Goal: Task Accomplishment & Management: Use online tool/utility

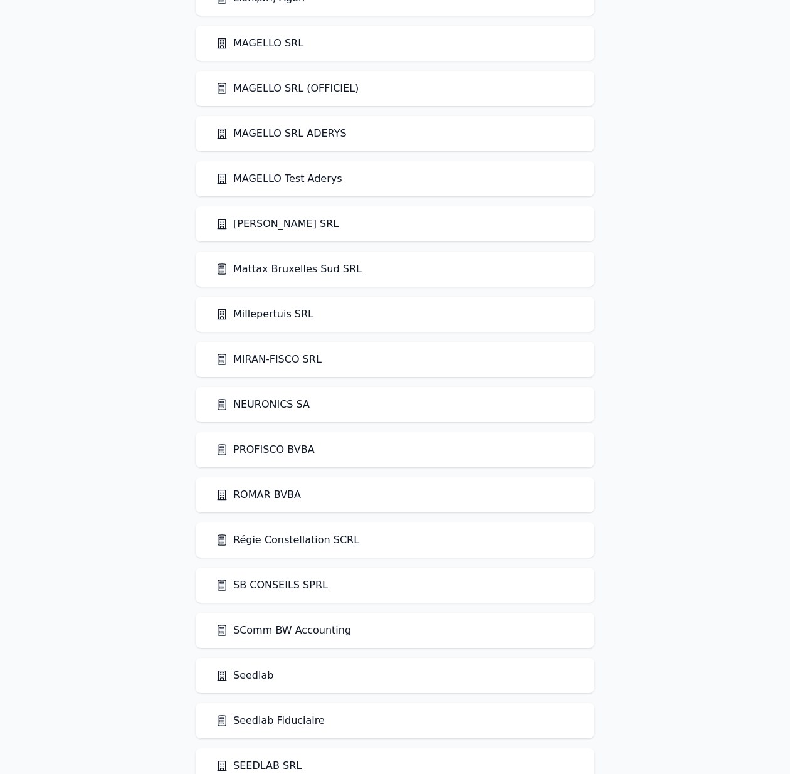
scroll to position [2093, 0]
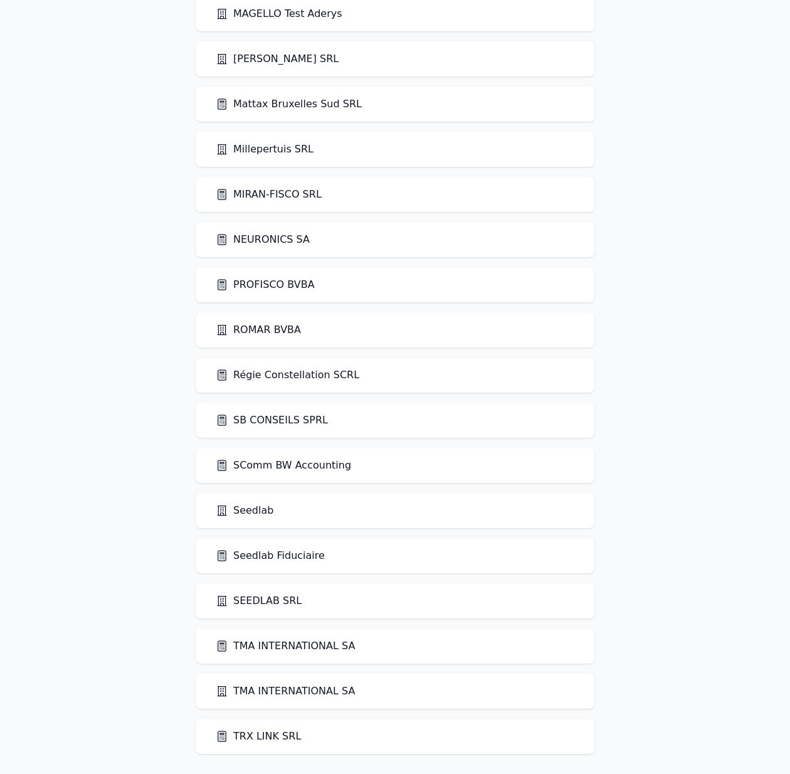
click at [292, 559] on link "Seedlab Fiduciaire" at bounding box center [270, 555] width 109 height 15
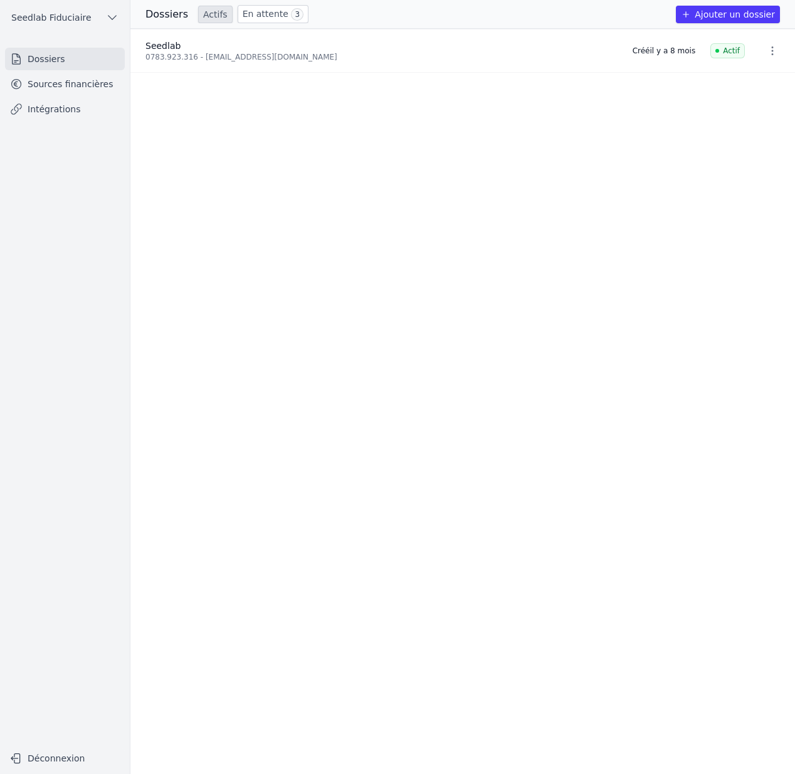
click at [68, 87] on link "Sources financières" at bounding box center [65, 84] width 120 height 23
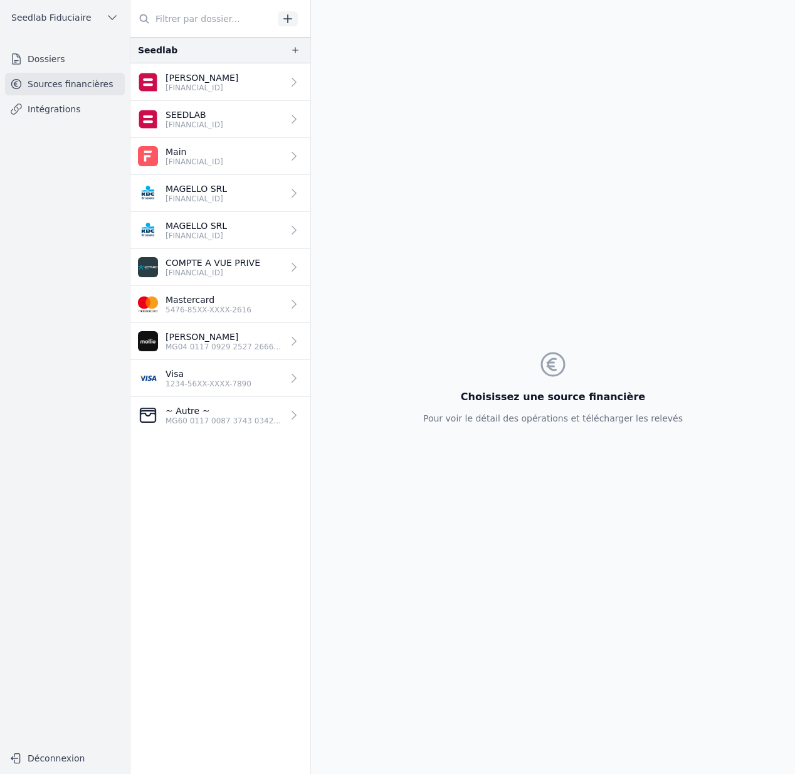
click at [211, 383] on p "1234-56XX-XXXX-7890" at bounding box center [209, 384] width 86 height 10
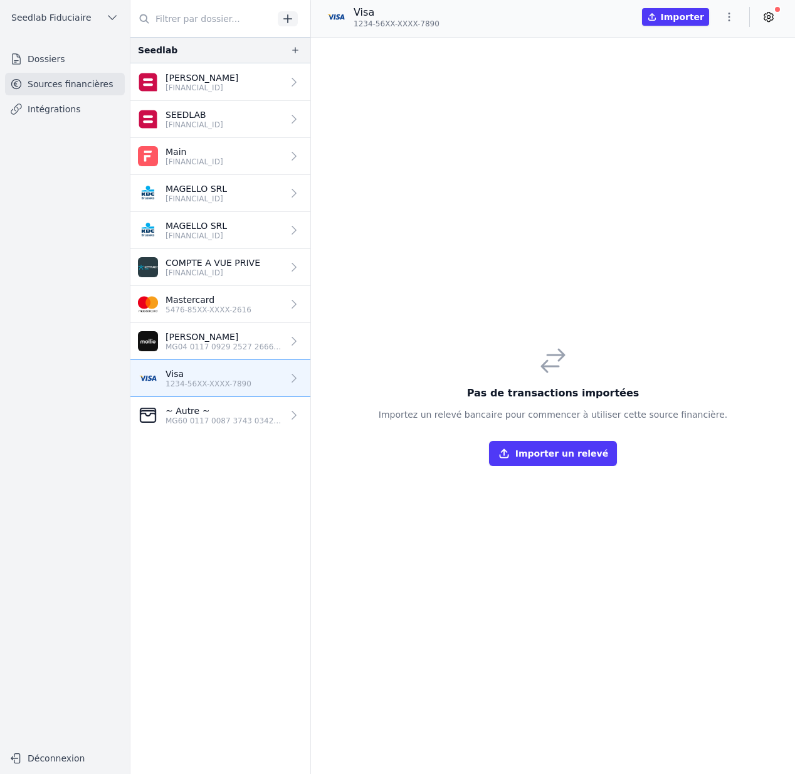
click at [704, 19] on button "Importer" at bounding box center [675, 17] width 67 height 18
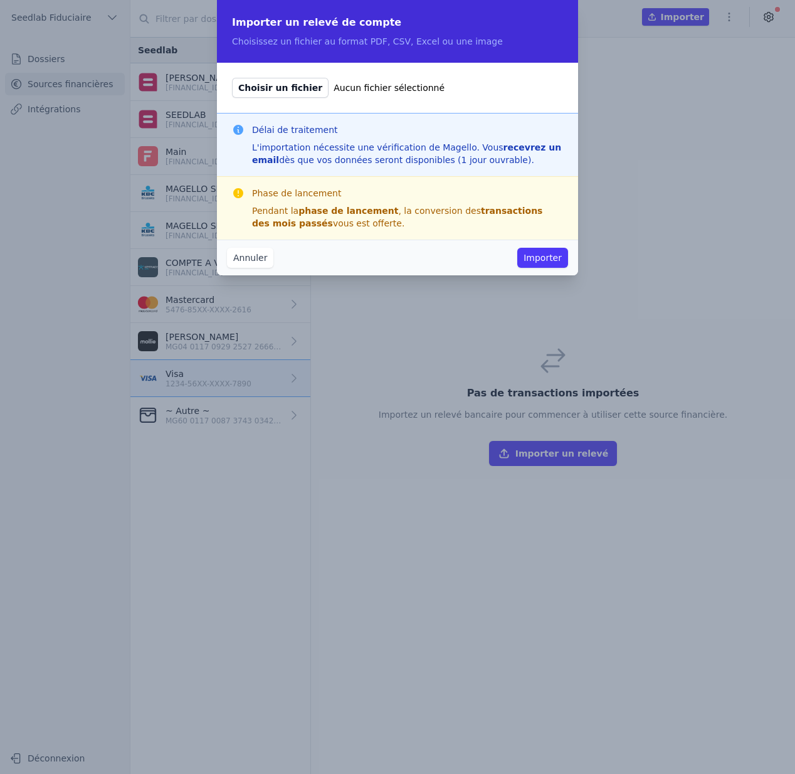
click at [278, 90] on span "Choisir un fichier" at bounding box center [280, 88] width 97 height 20
click at [232, 78] on input "Choisir un fichier Aucun fichier sélectionné" at bounding box center [231, 77] width 1 height 1
type input "C:\fakepath\1754577472433.pdf"
click at [554, 256] on button "Importer" at bounding box center [542, 258] width 51 height 20
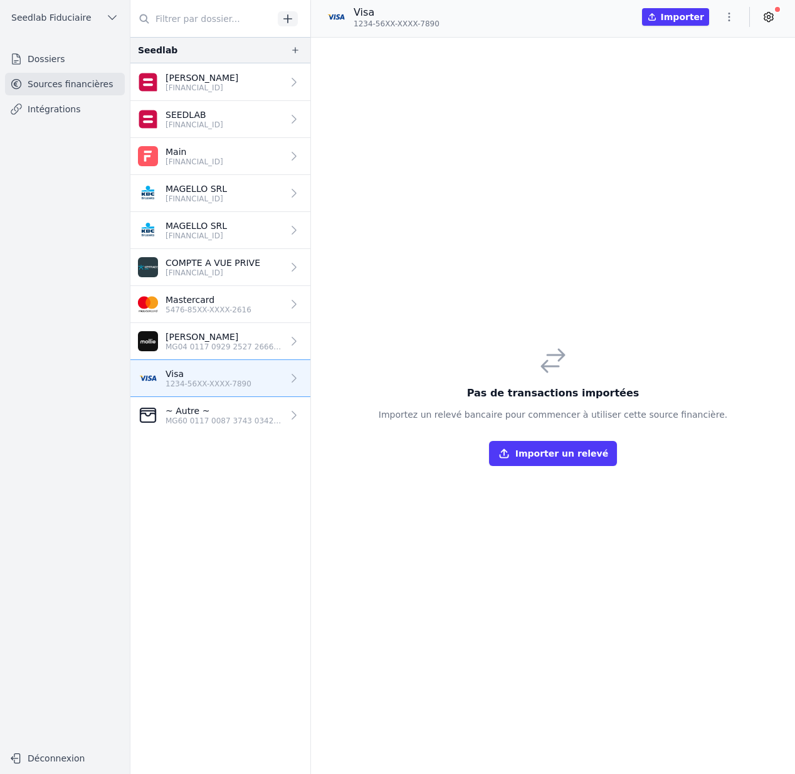
click at [95, 19] on button "Seedlab Fiduciaire" at bounding box center [65, 18] width 120 height 20
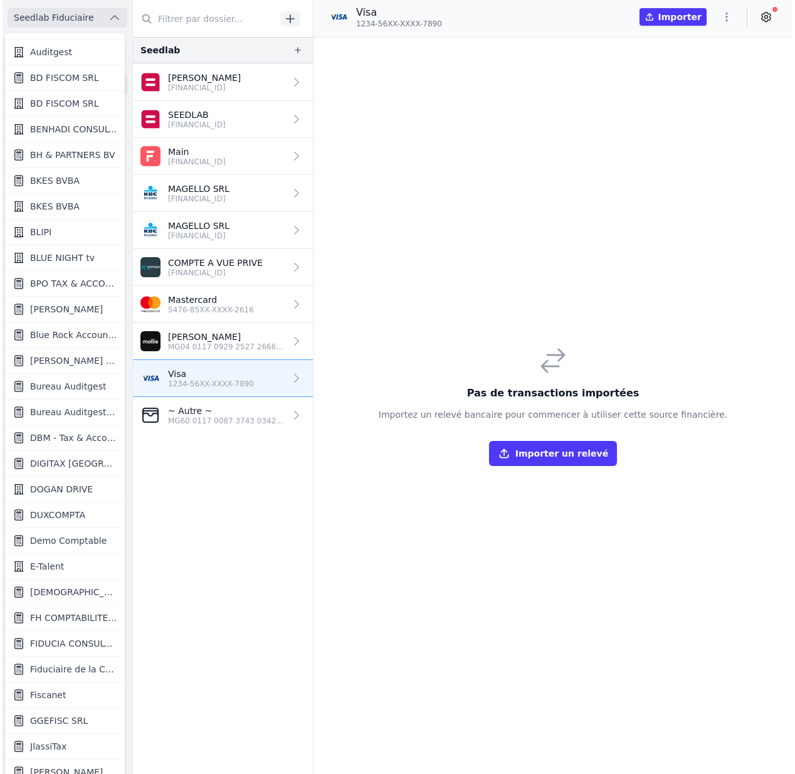
scroll to position [418, 0]
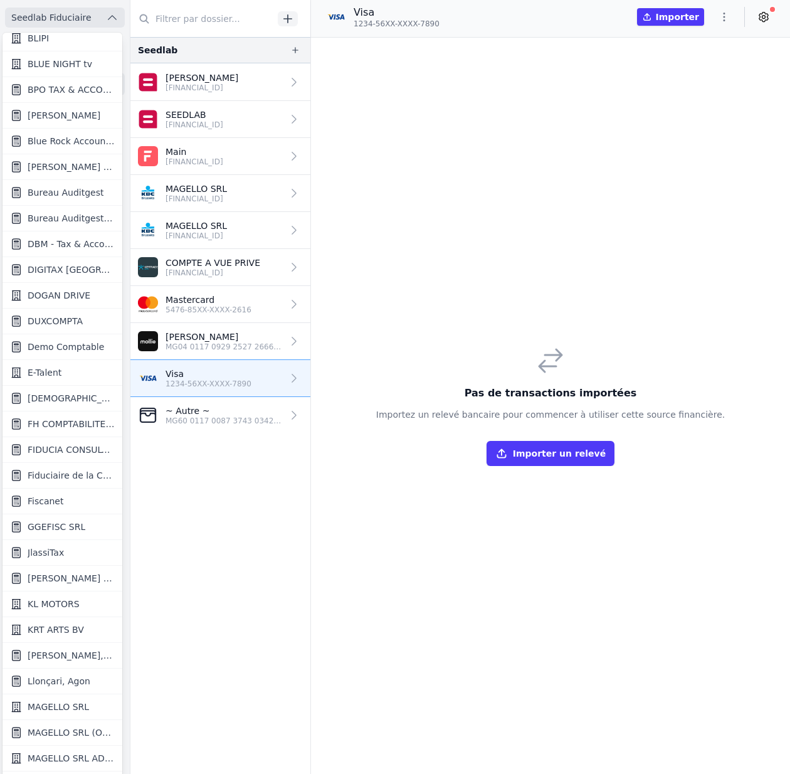
click at [78, 498] on link "Fiscanet" at bounding box center [63, 501] width 120 height 26
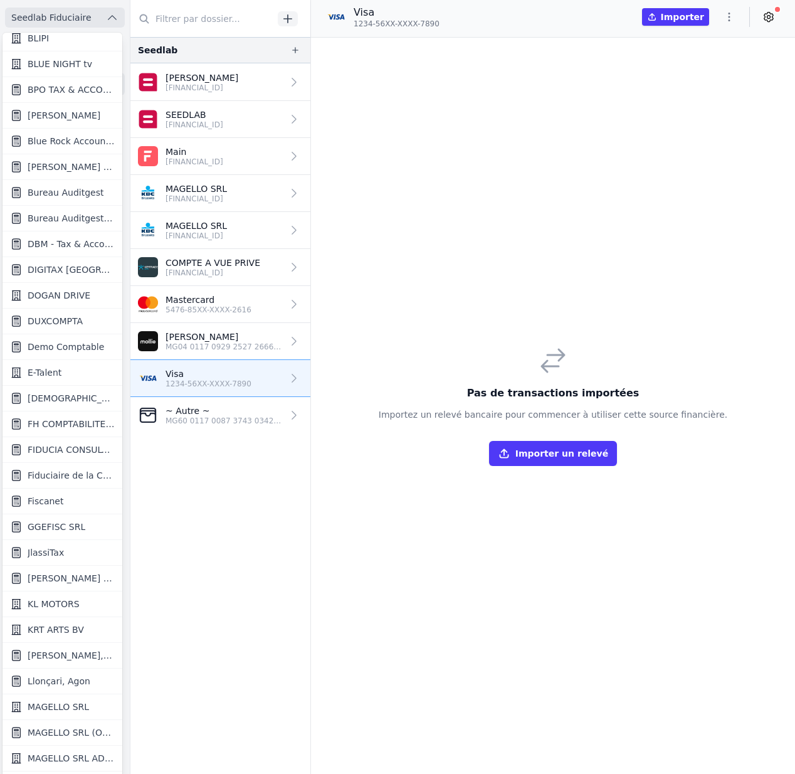
scroll to position [0, 0]
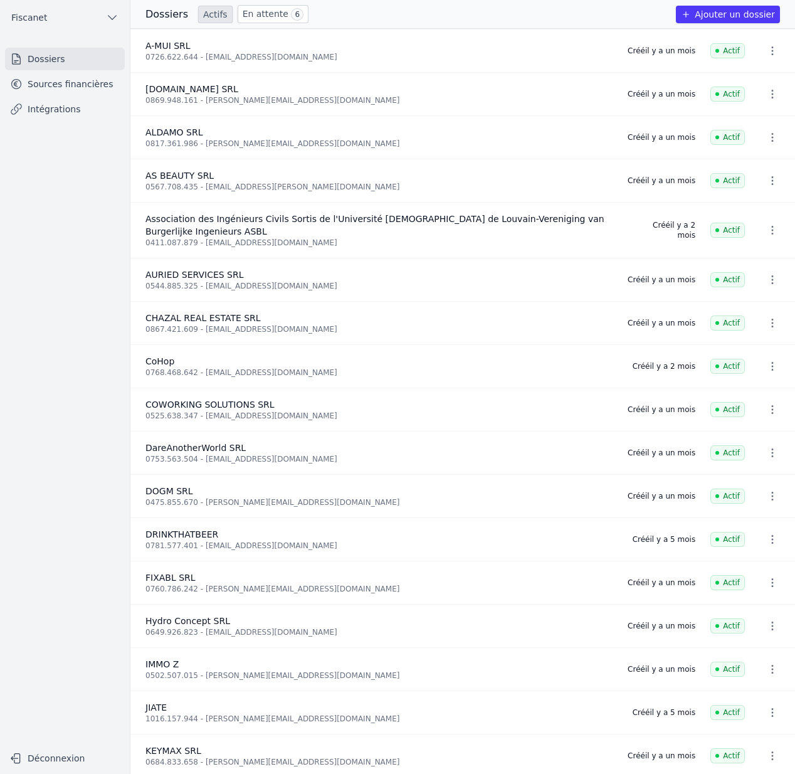
click at [100, 85] on link "Sources financières" at bounding box center [65, 84] width 120 height 23
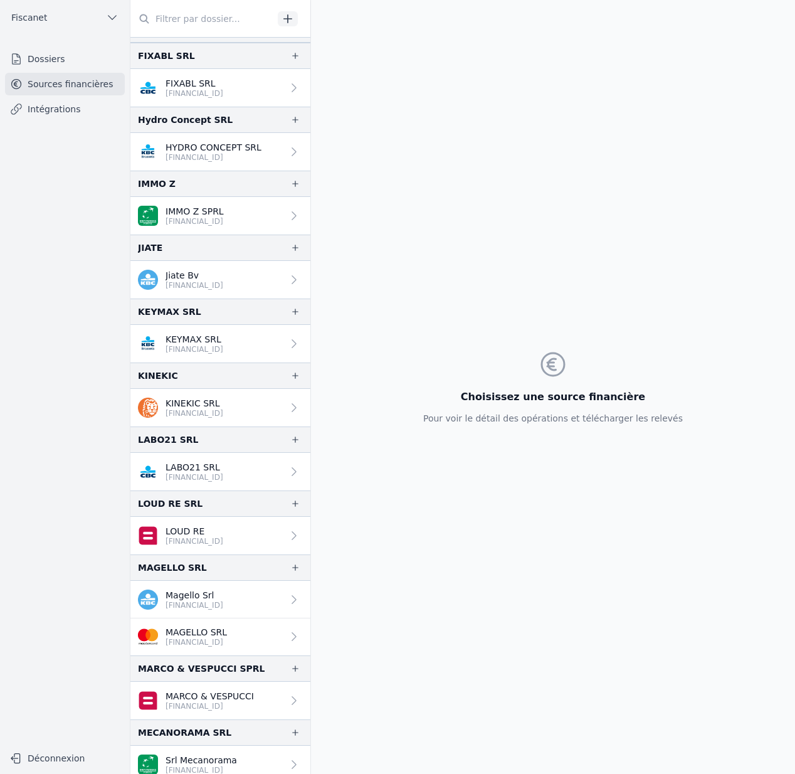
scroll to position [1092, 0]
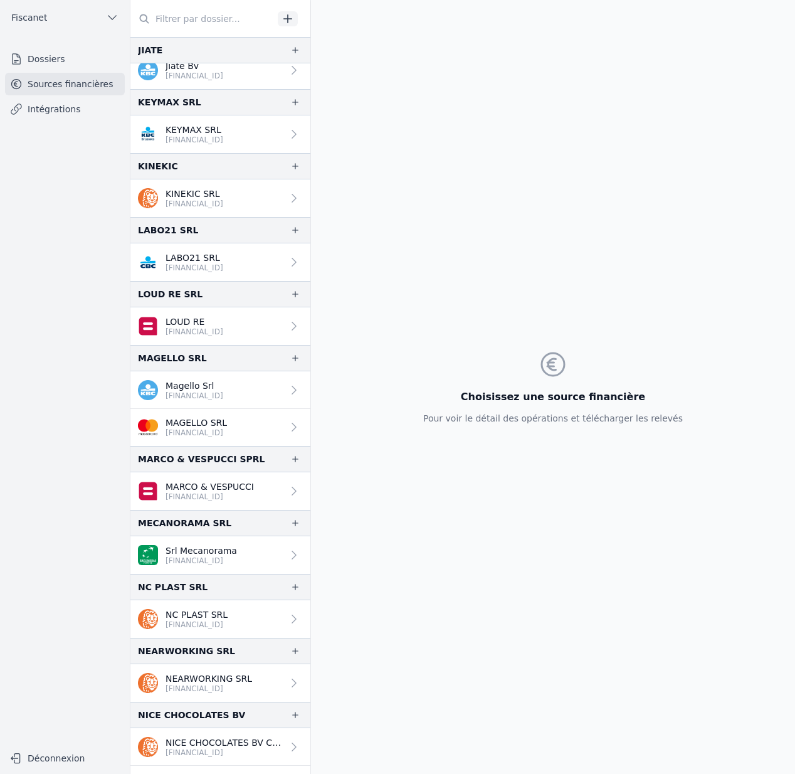
click at [221, 418] on p "MAGELLO SRL" at bounding box center [196, 422] width 61 height 13
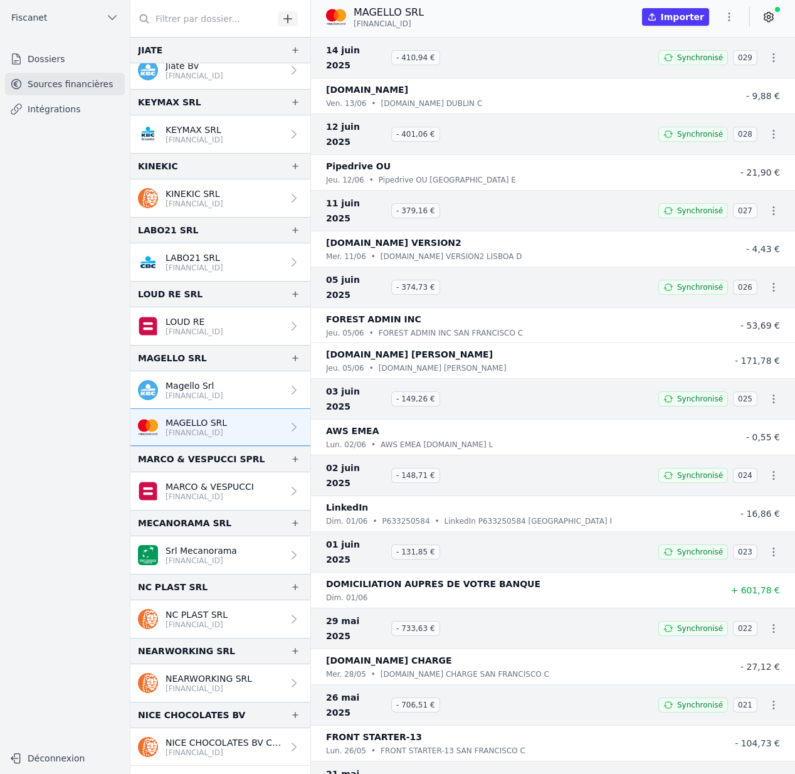
click at [727, 19] on icon "button" at bounding box center [729, 17] width 13 height 13
click at [720, 86] on button "Import CSV *" at bounding box center [699, 89] width 90 height 23
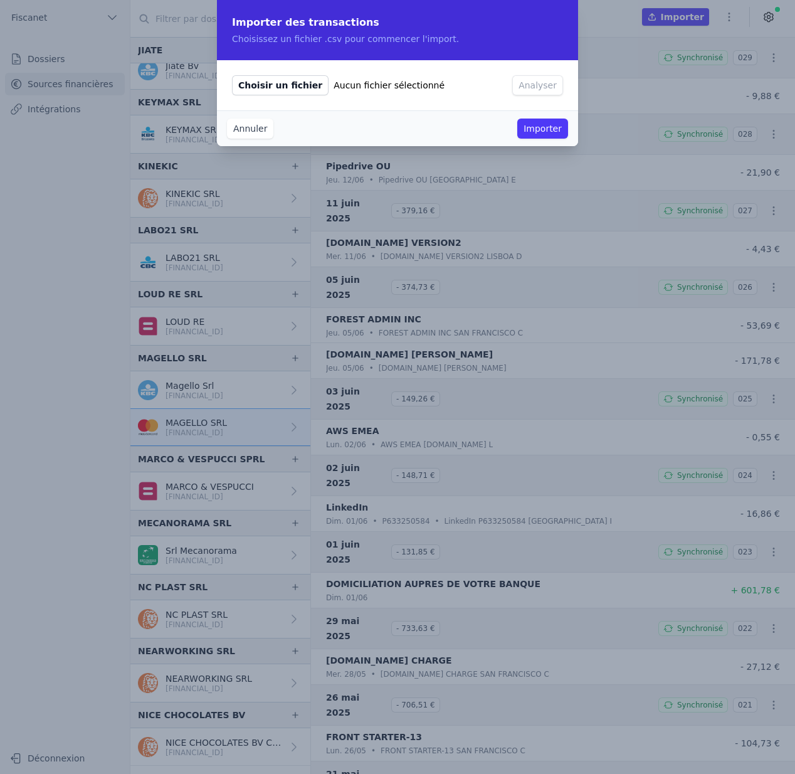
click at [280, 85] on span "Choisir un fichier" at bounding box center [280, 85] width 97 height 20
click at [232, 75] on input "Choisir un fichier Aucun fichier sélectionné" at bounding box center [231, 75] width 1 height 1
type input "C:\fakepath\conversion_1_transactions.csv"
click at [532, 92] on button "Analyser" at bounding box center [537, 85] width 51 height 20
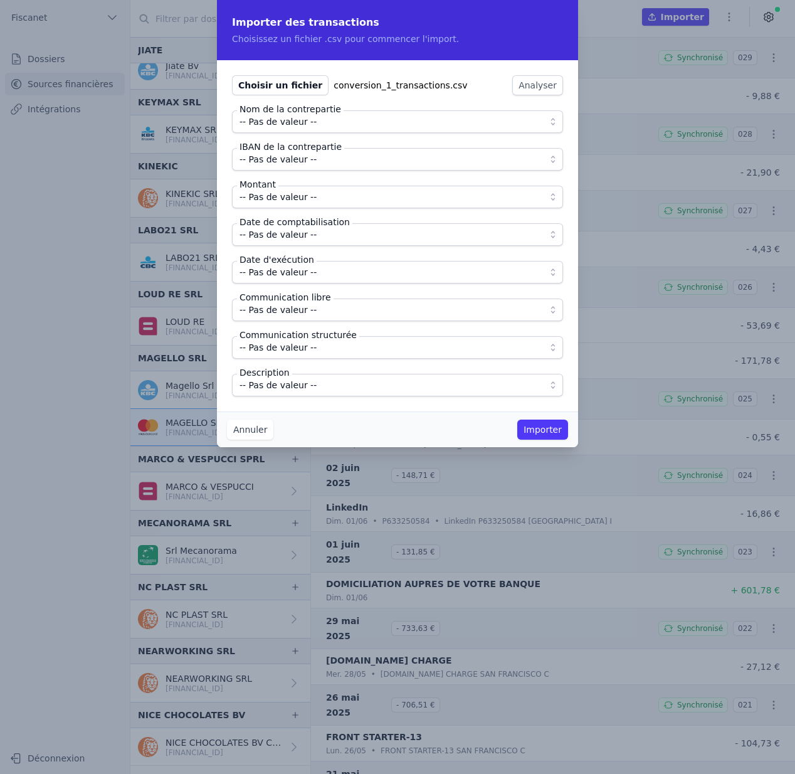
click at [352, 119] on span "-- Pas de valeur --" at bounding box center [389, 121] width 298 height 15
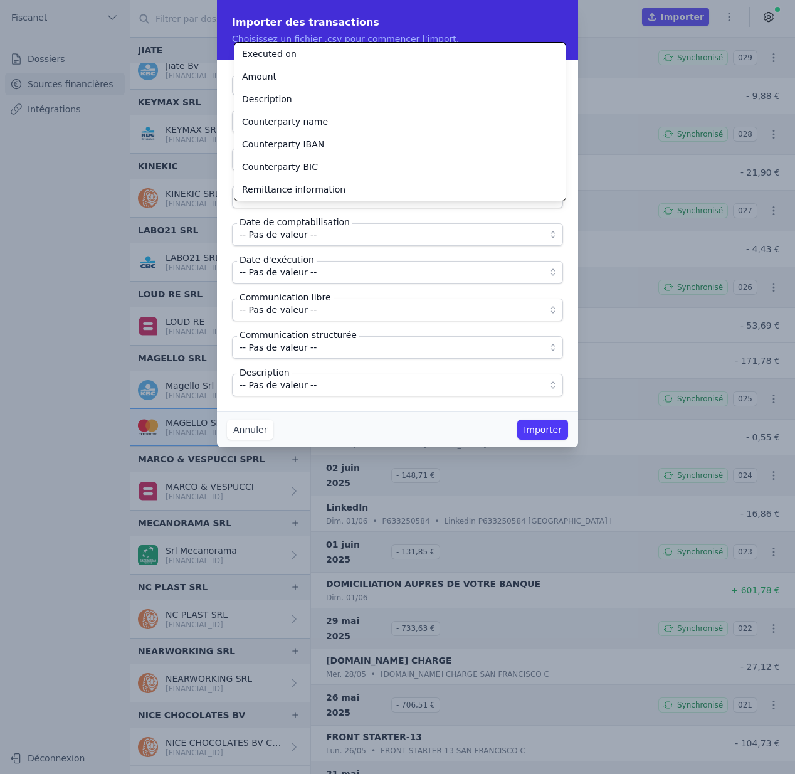
scroll to position [68, 0]
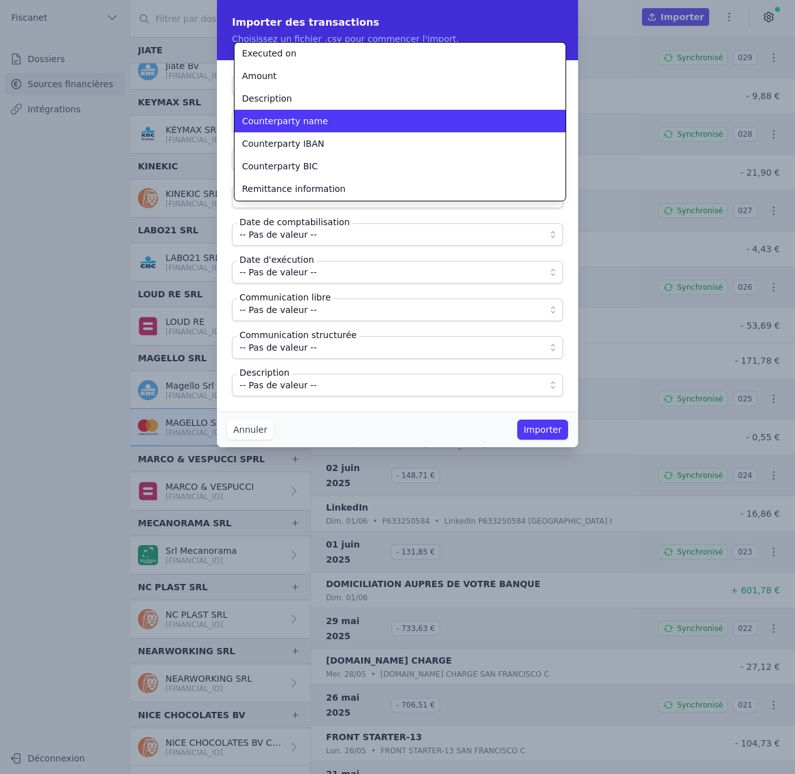
click at [328, 119] on div "Counterparty name" at bounding box center [392, 121] width 301 height 13
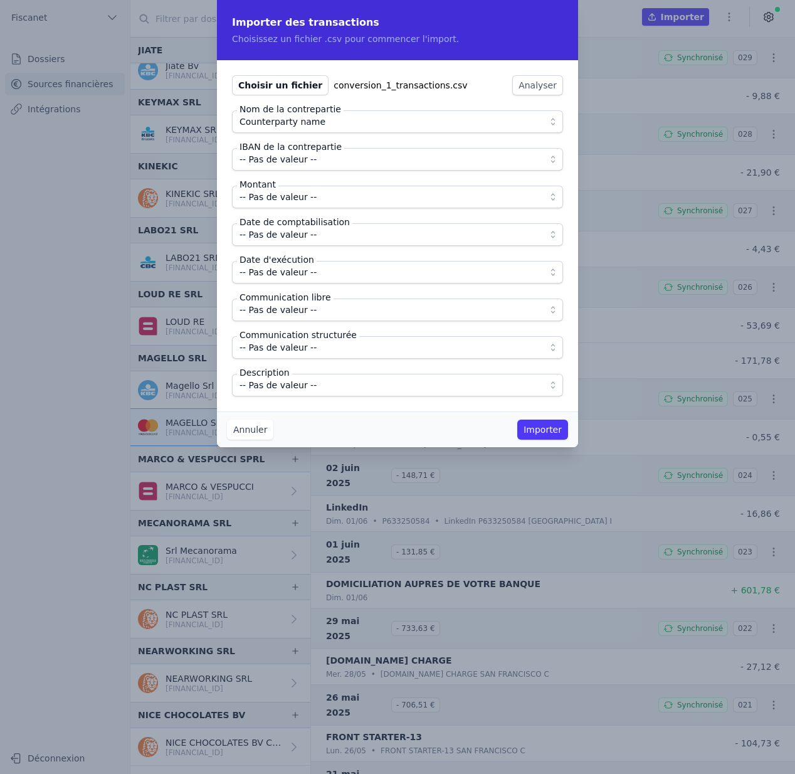
click at [324, 158] on span "-- Pas de valeur --" at bounding box center [389, 159] width 298 height 15
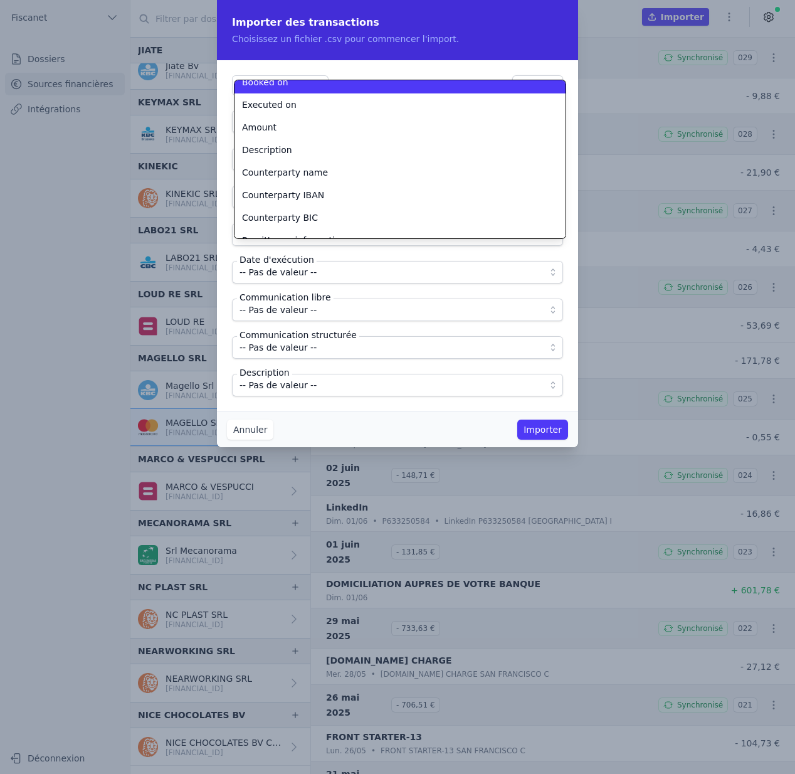
scroll to position [55, 0]
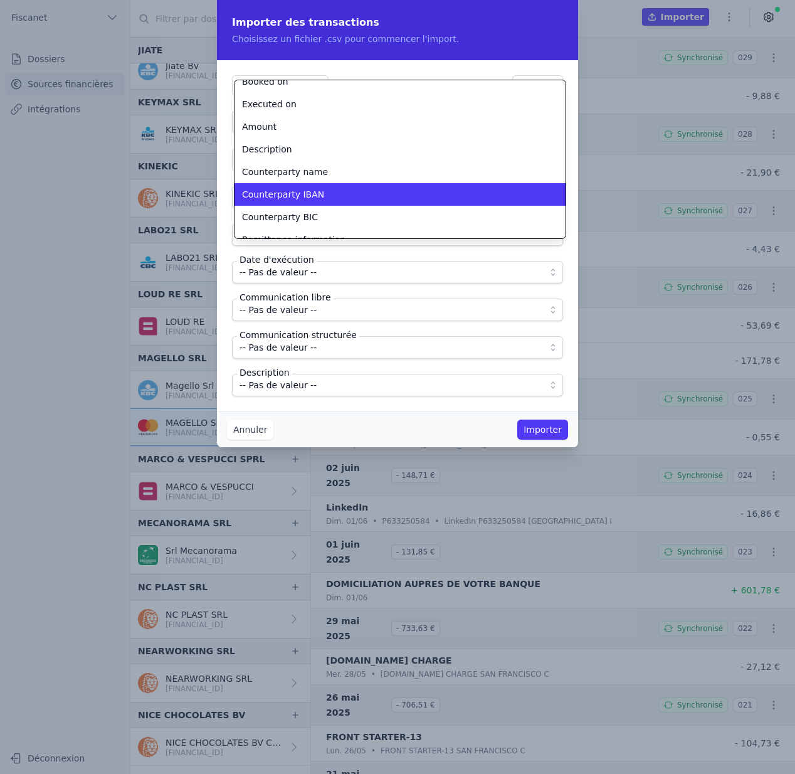
click at [315, 189] on span "Counterparty IBAN" at bounding box center [283, 194] width 82 height 13
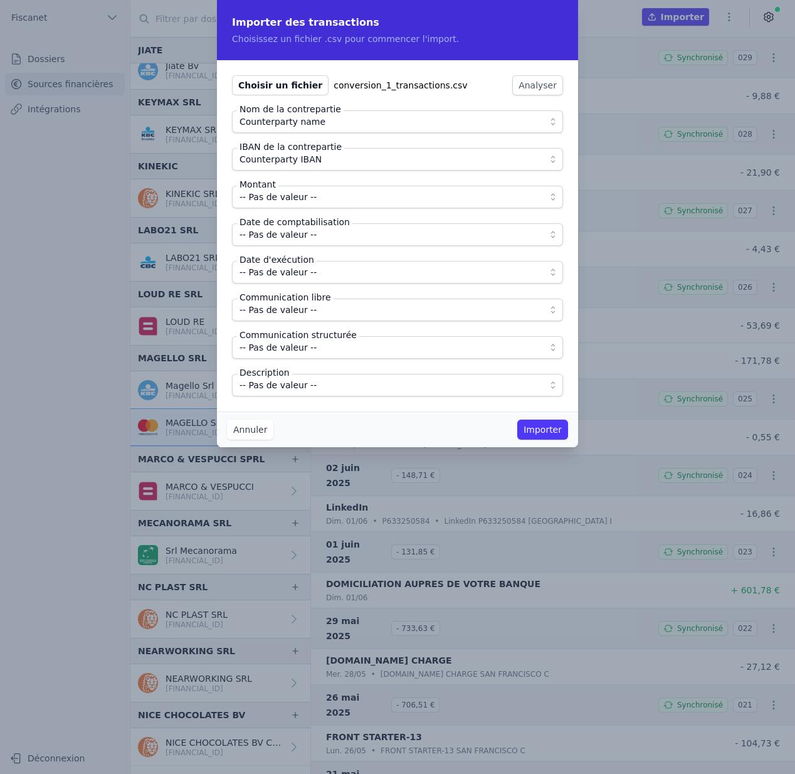
click at [313, 201] on span "-- Pas de valeur --" at bounding box center [278, 196] width 77 height 15
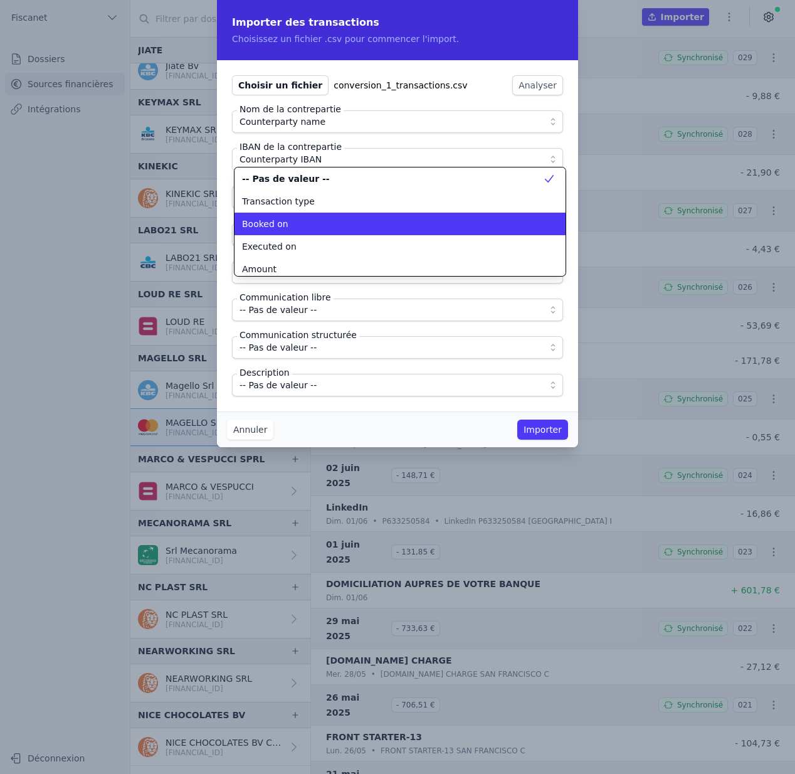
scroll to position [0, 0]
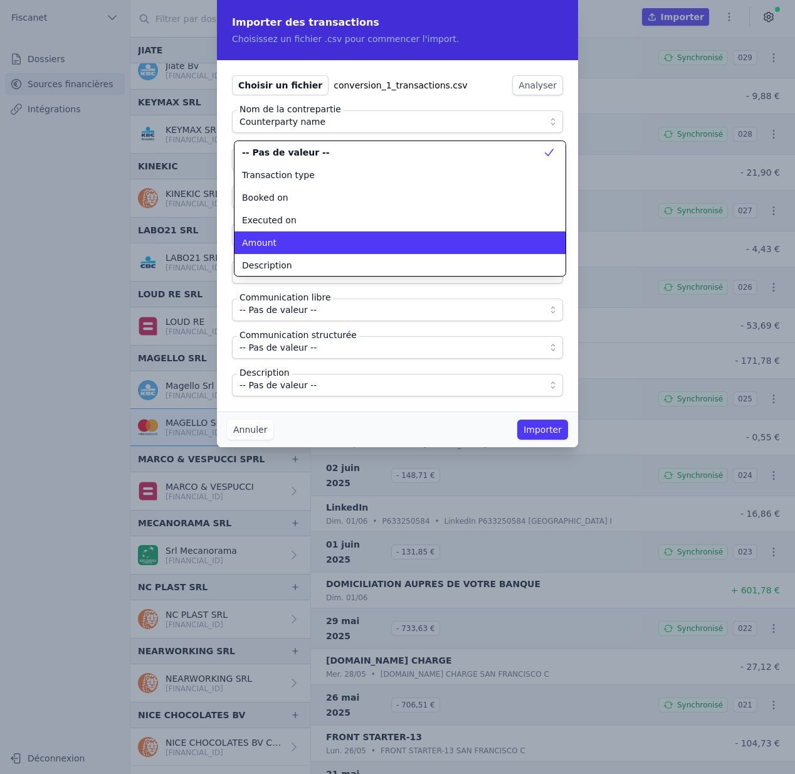
click at [307, 240] on div "Amount" at bounding box center [392, 242] width 301 height 13
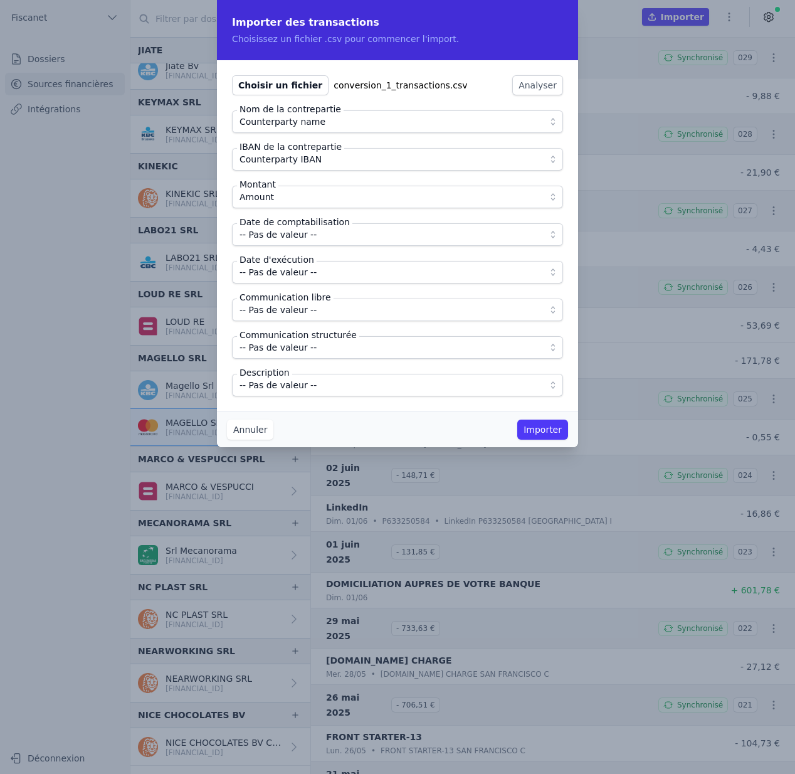
click at [288, 229] on span "-- Pas de valeur --" at bounding box center [278, 234] width 77 height 15
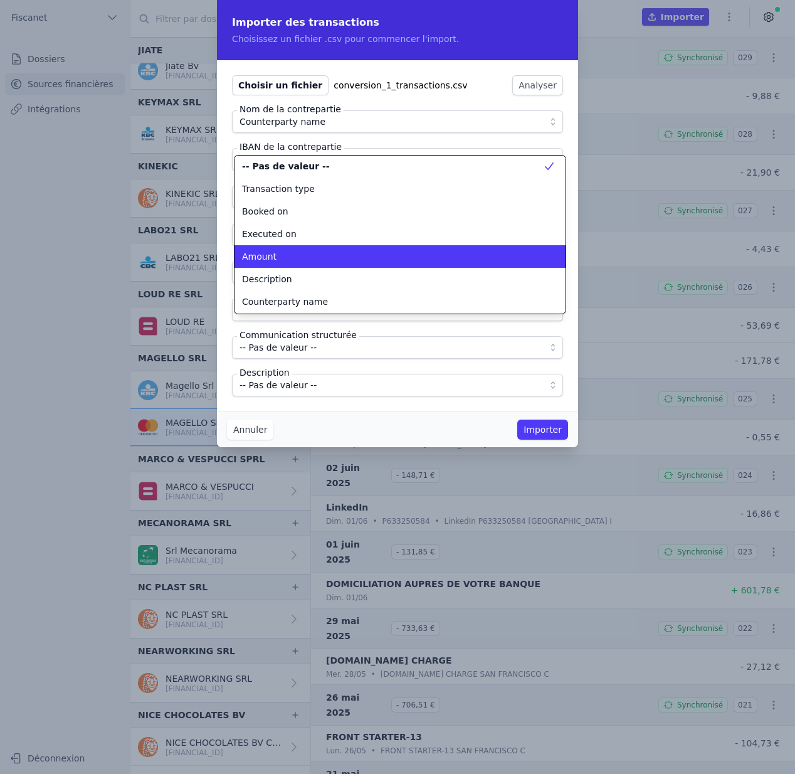
scroll to position [1, 0]
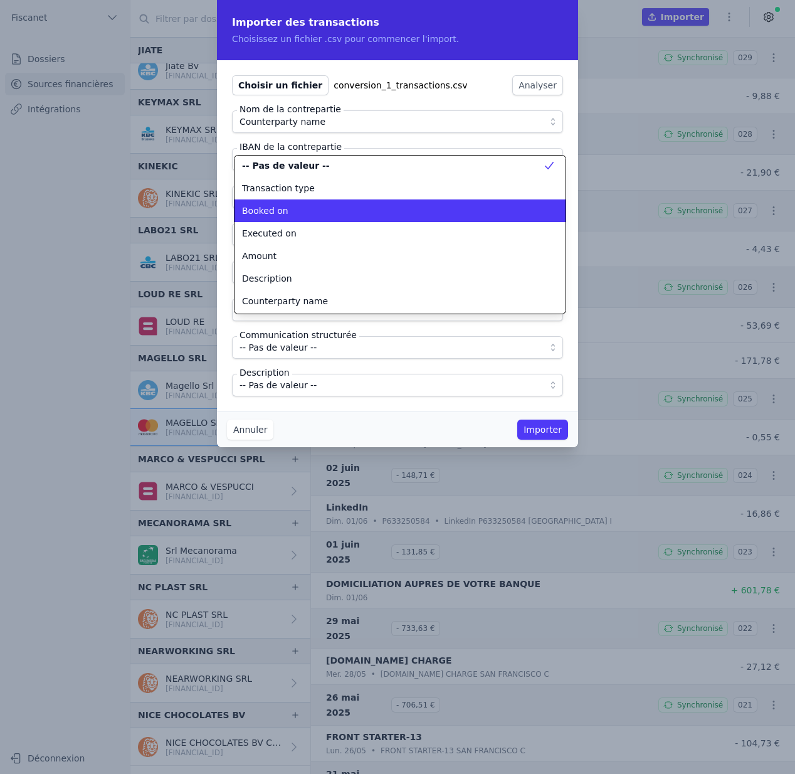
click at [299, 212] on div "Booked on" at bounding box center [392, 210] width 301 height 13
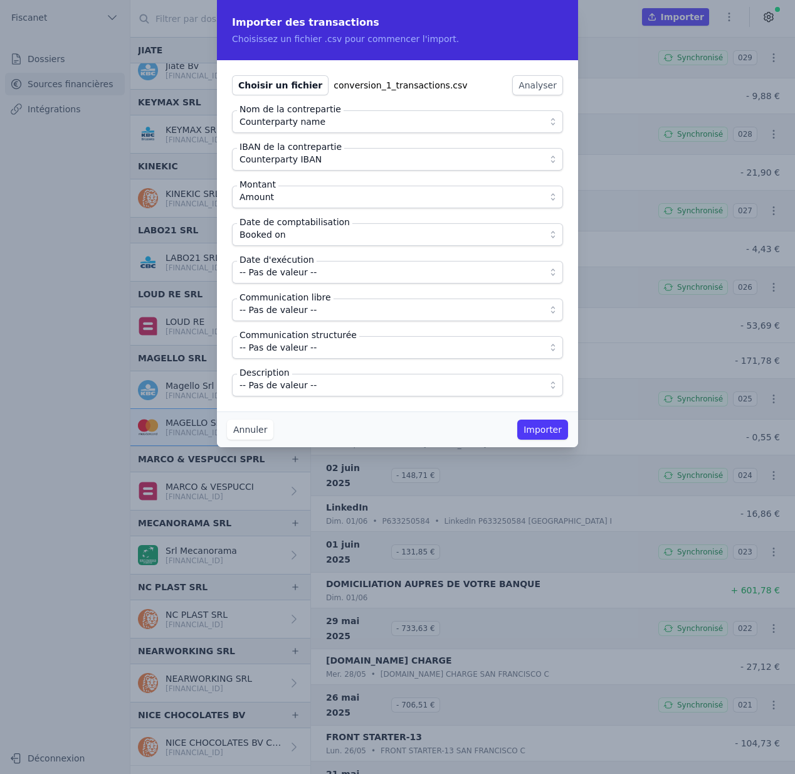
click at [299, 278] on span "-- Pas de valeur --" at bounding box center [278, 272] width 77 height 15
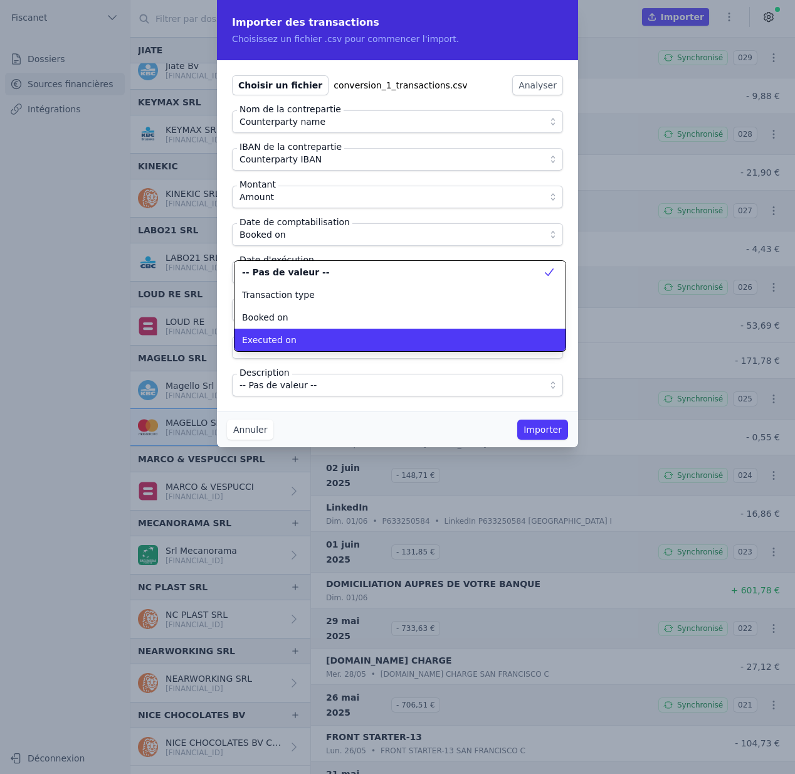
click at [300, 343] on div "Executed on" at bounding box center [392, 340] width 301 height 13
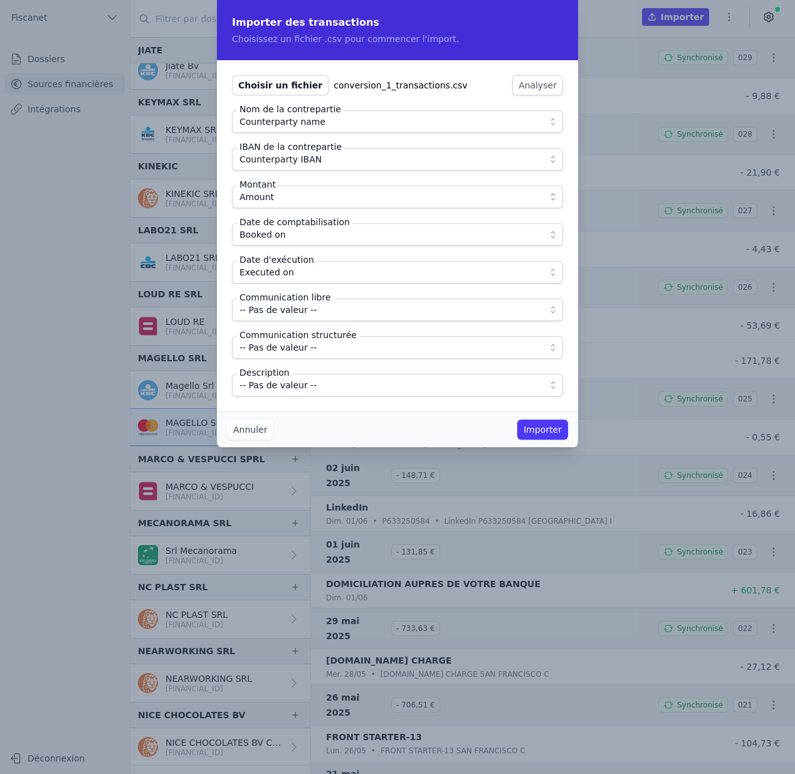
click at [293, 310] on span "-- Pas de valeur --" at bounding box center [278, 309] width 77 height 15
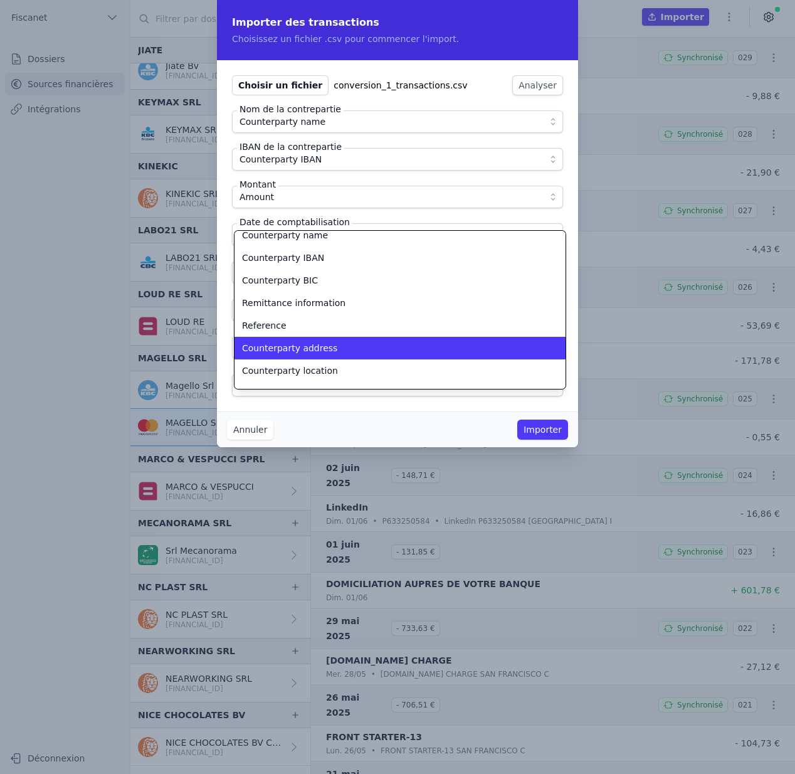
scroll to position [110, 0]
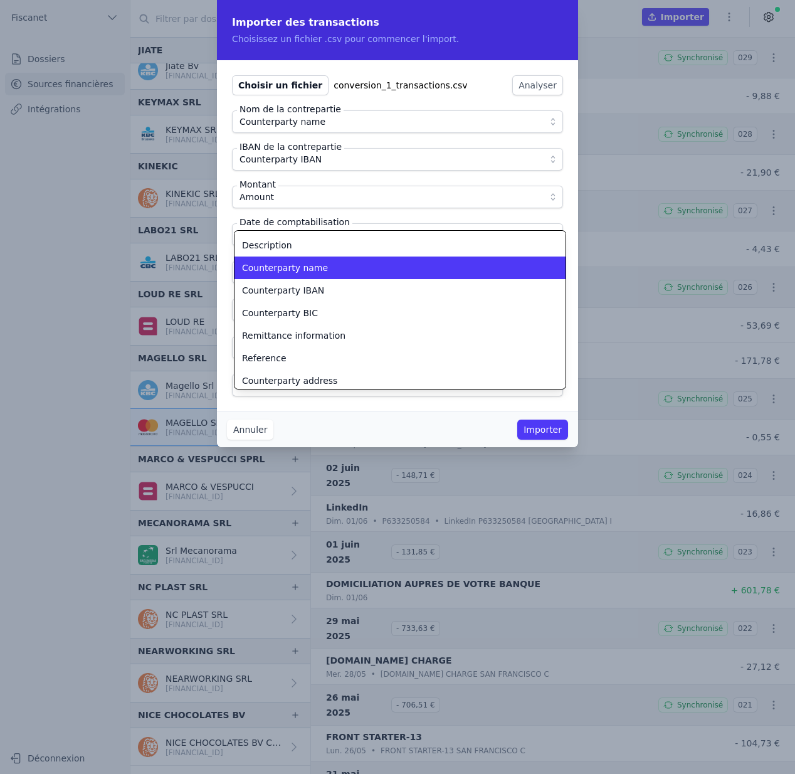
click at [322, 270] on div "Counterparty name" at bounding box center [392, 267] width 301 height 13
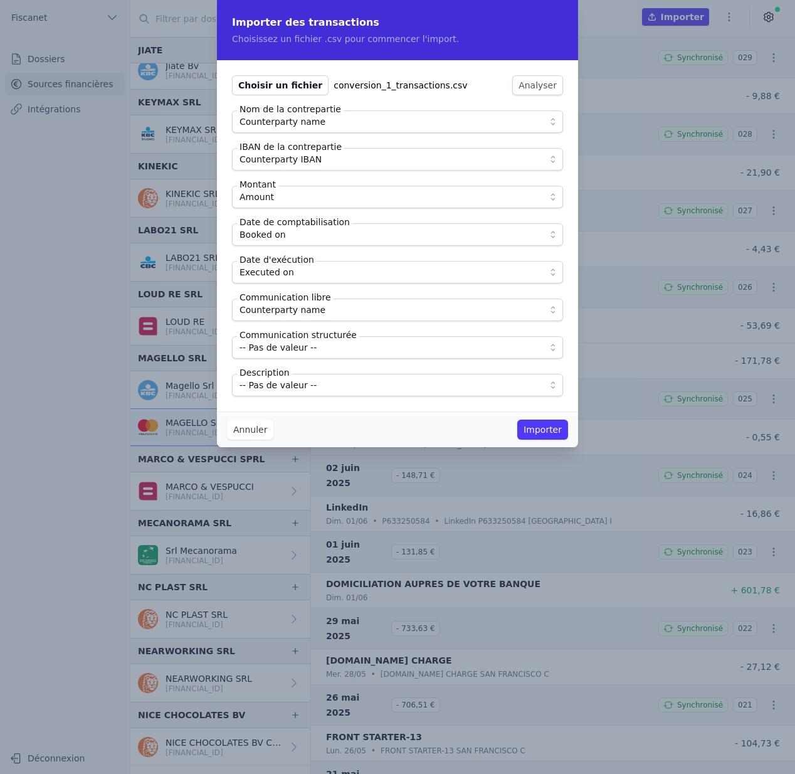
click at [327, 389] on span "-- Pas de valeur --" at bounding box center [389, 384] width 298 height 15
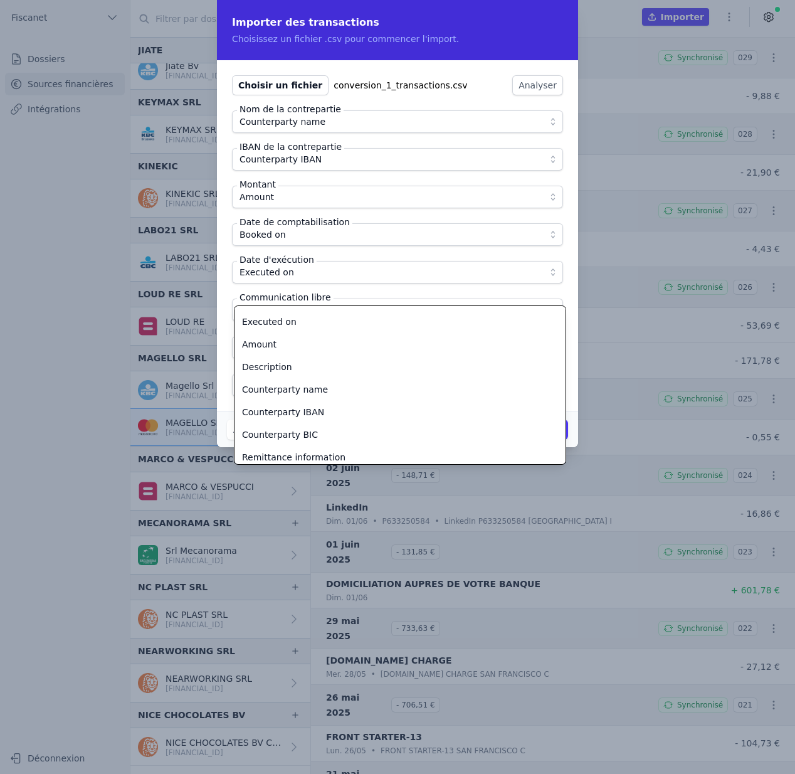
scroll to position [63, 0]
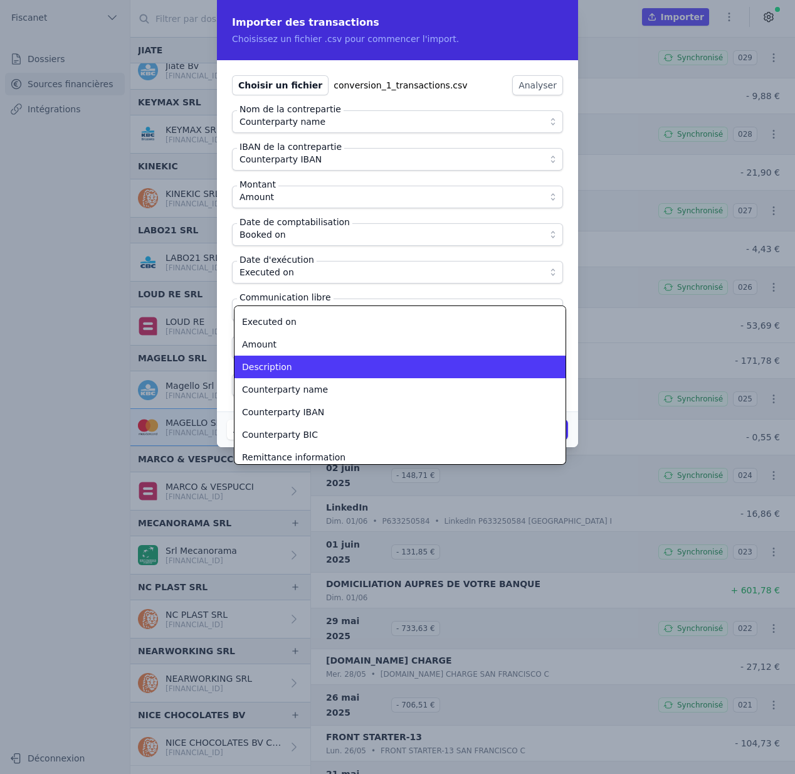
click at [305, 362] on div "Description" at bounding box center [392, 367] width 301 height 13
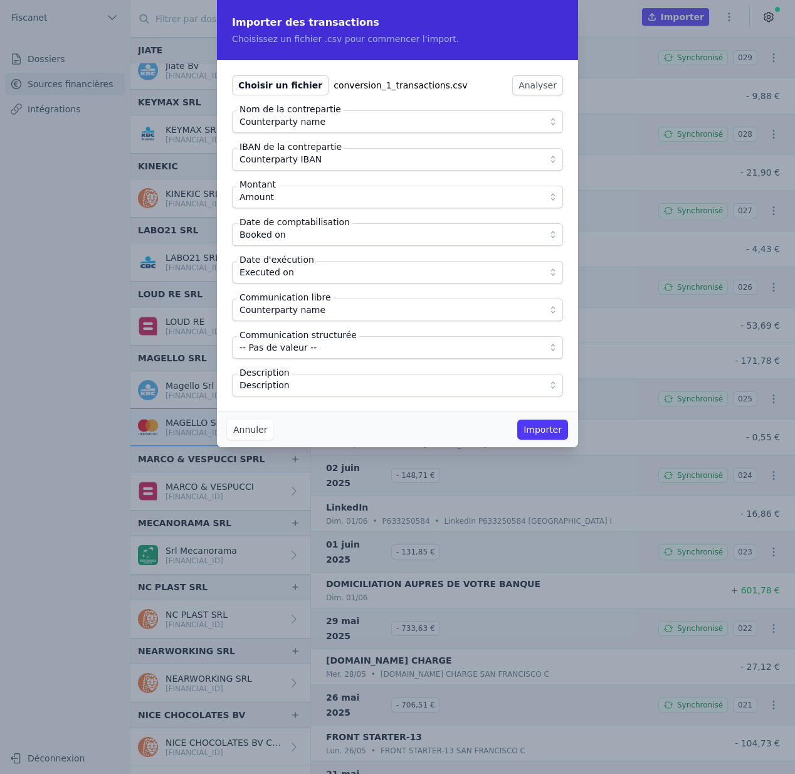
click at [546, 432] on button "Importer" at bounding box center [542, 429] width 51 height 20
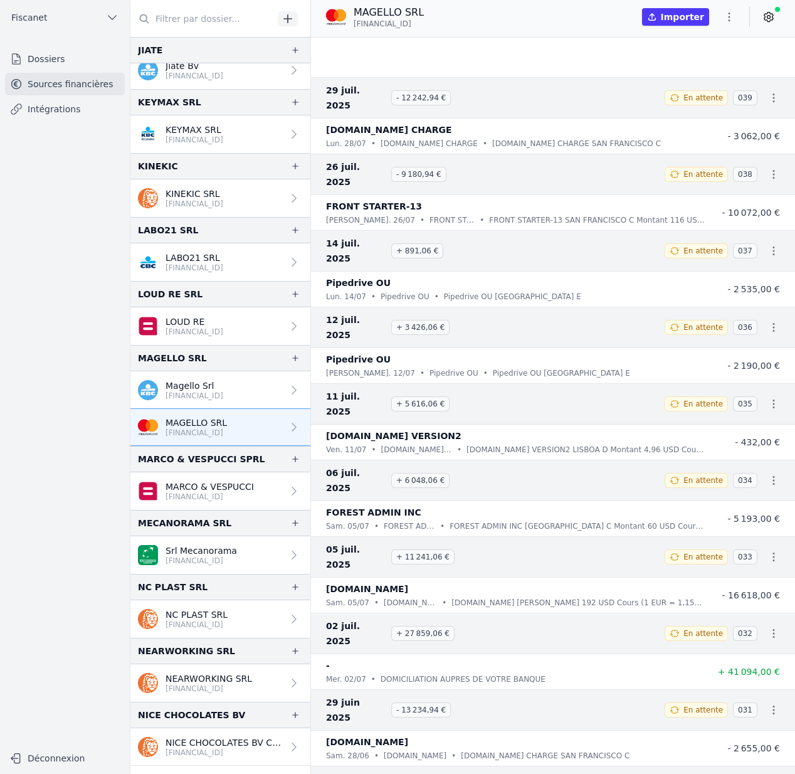
scroll to position [406, 0]
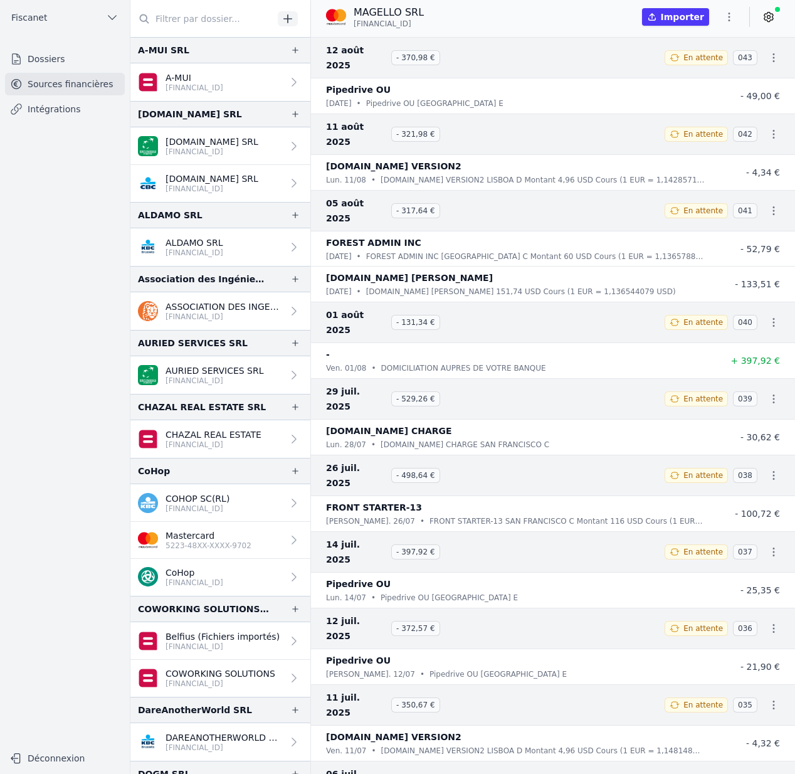
click at [551, 157] on li "PADDLE.NET VERSION2 lun. 11/08 • PADDLE.NET VERSION2 LISBOA D Montant 4,96 USD …" at bounding box center [553, 172] width 484 height 35
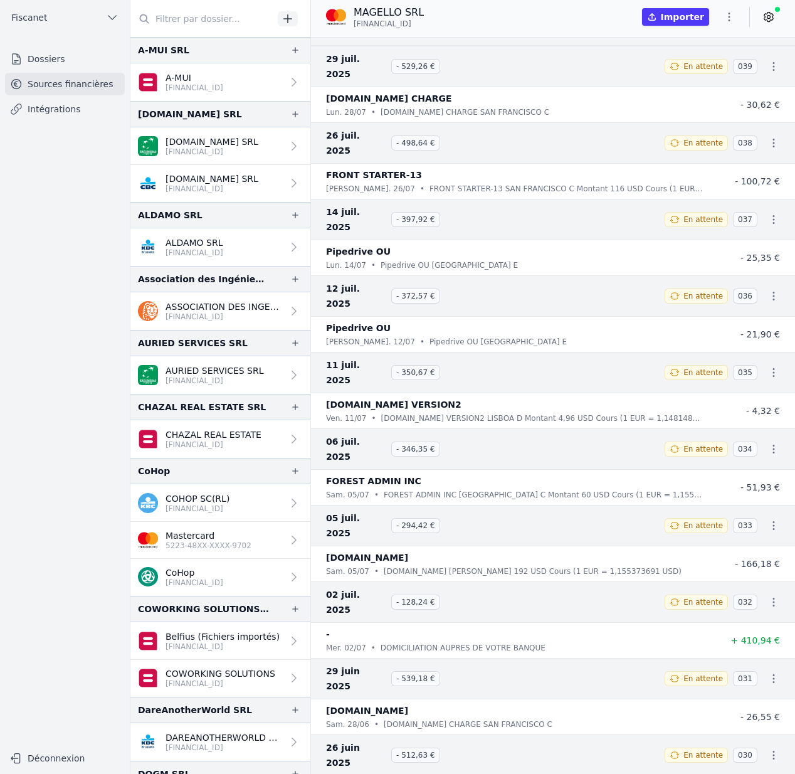
scroll to position [305, 0]
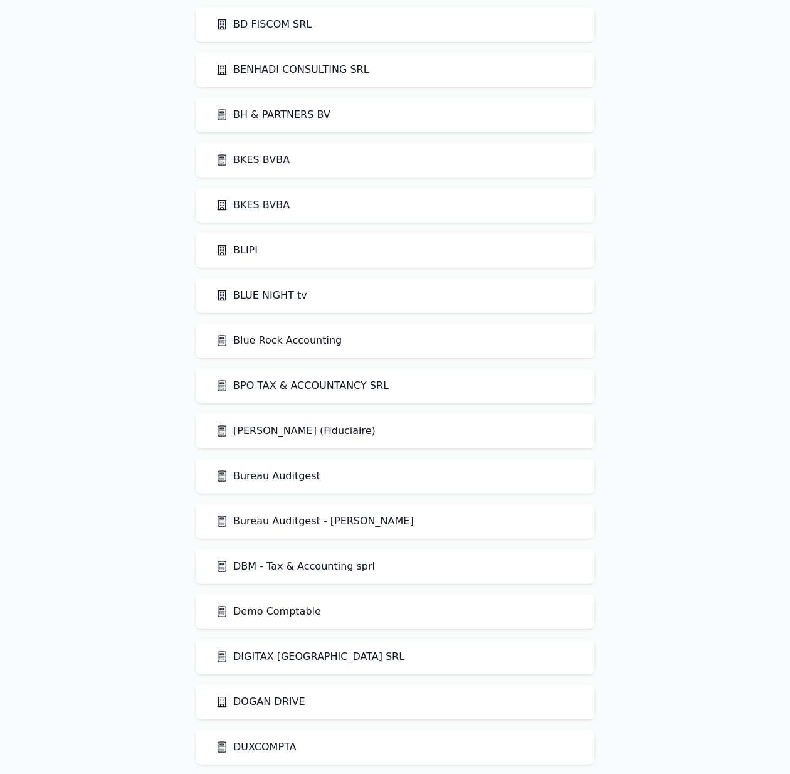
scroll to position [1028, 0]
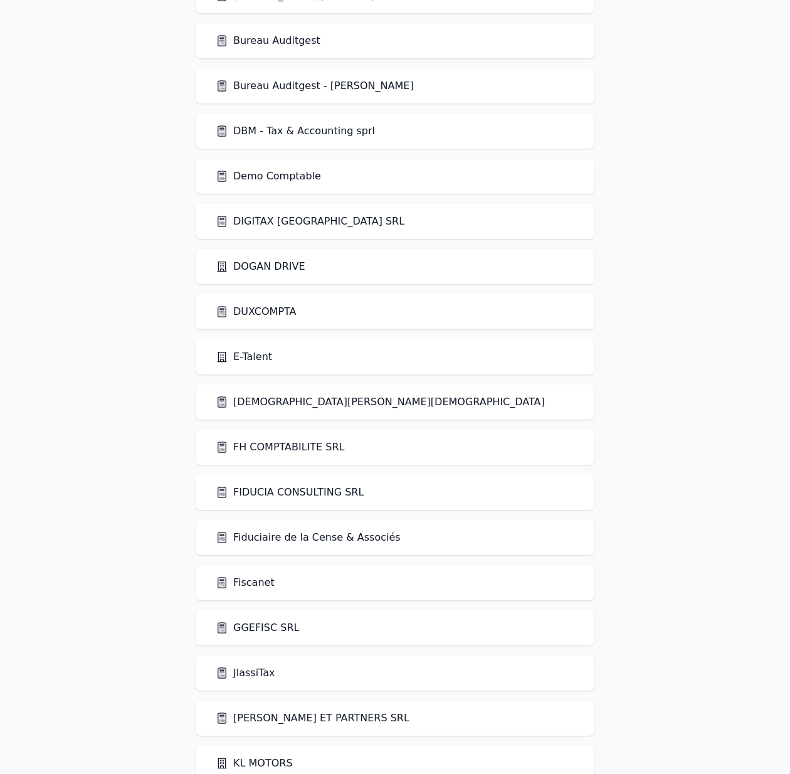
click at [252, 584] on link "Fiscanet" at bounding box center [245, 582] width 59 height 15
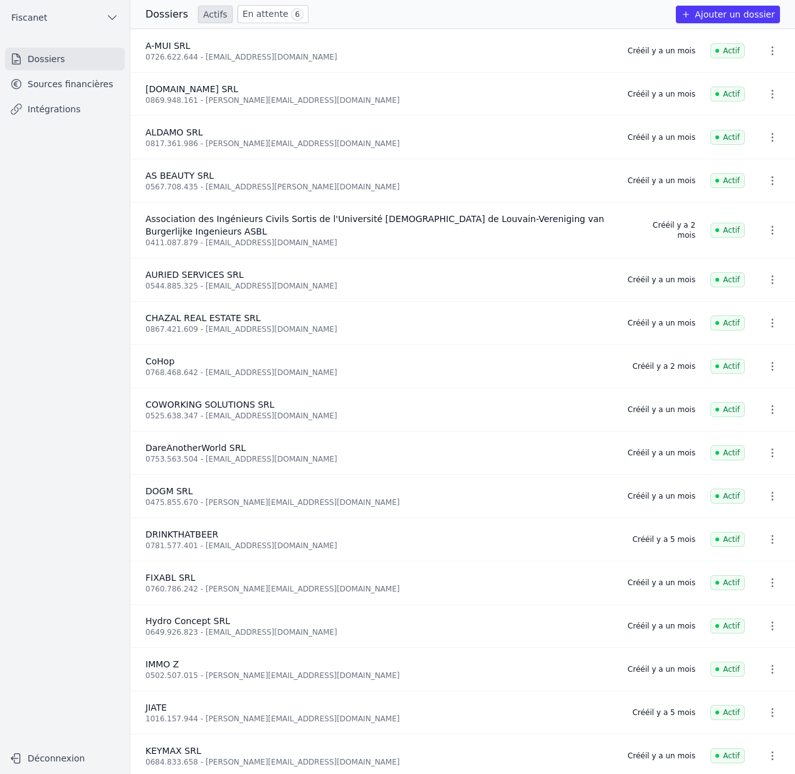
click at [90, 87] on link "Sources financières" at bounding box center [65, 84] width 120 height 23
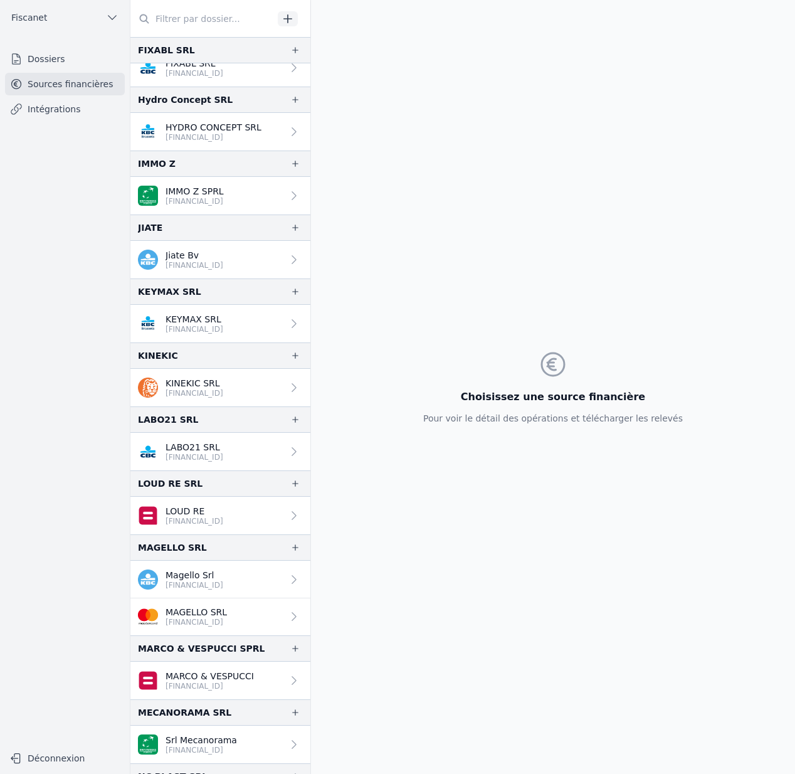
scroll to position [1019, 0]
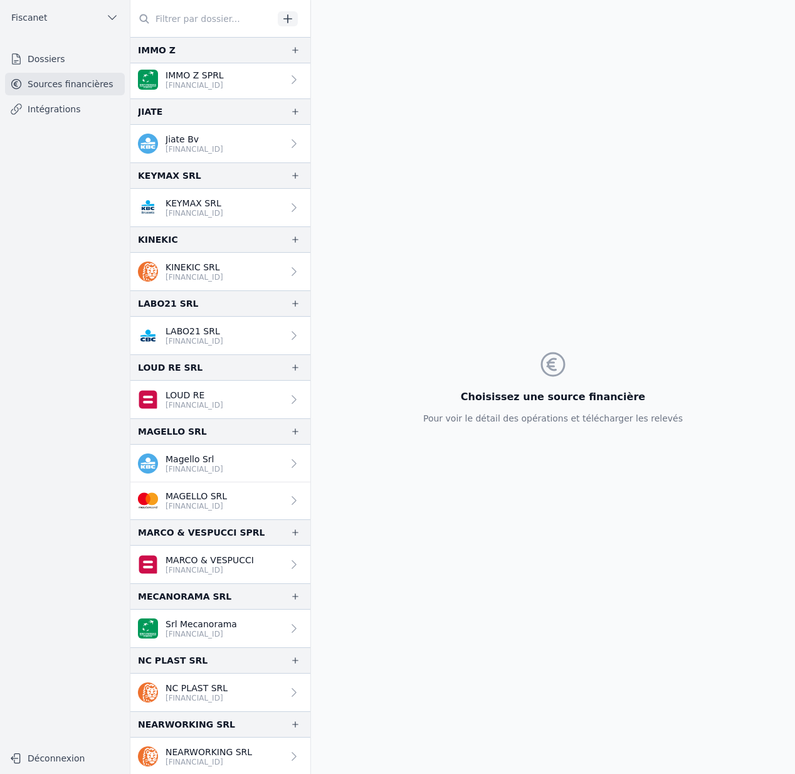
click at [206, 492] on p "MAGELLO SRL" at bounding box center [196, 496] width 61 height 13
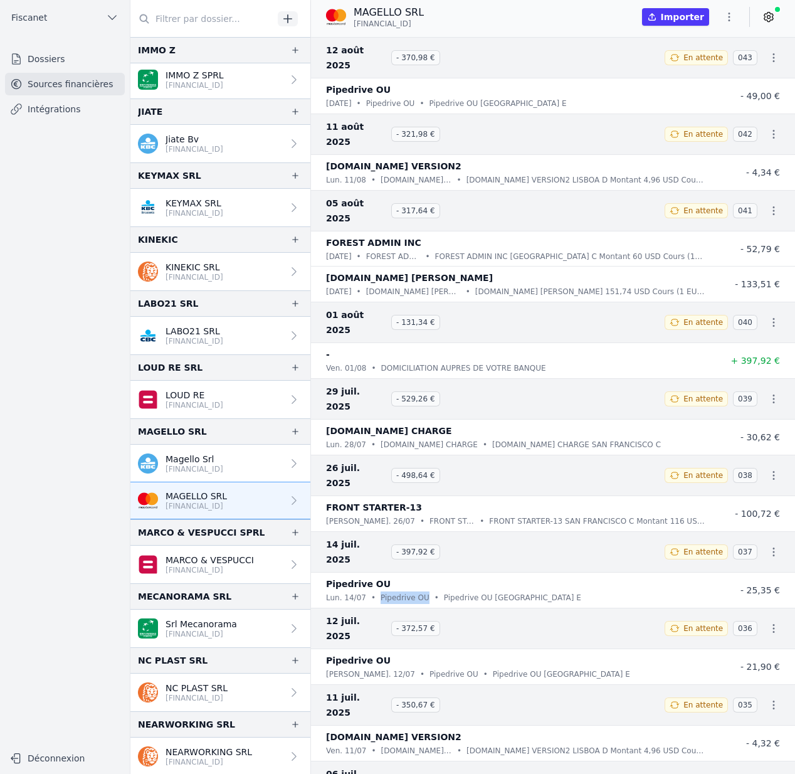
drag, startPoint x: 376, startPoint y: 493, endPoint x: 426, endPoint y: 492, distance: 50.2
click at [429, 591] on div "lun. 14/07 • Pipedrive OU • Pipedrive OU Tallinn E" at bounding box center [515, 597] width 379 height 13
click at [390, 576] on div "Pipedrive OU" at bounding box center [515, 583] width 379 height 15
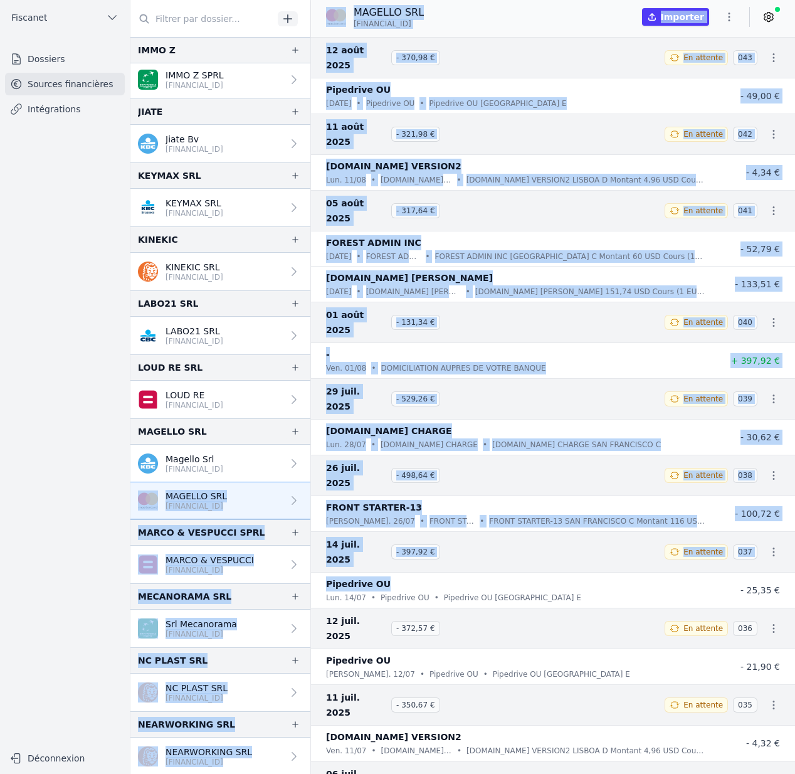
drag, startPoint x: 380, startPoint y: 477, endPoint x: 280, endPoint y: 477, distance: 100.3
click at [280, 477] on div "And 12 items before Hydro Concept SRL HYDRO CONCEPT SRL BE12 7340 4242 6492 IMM…" at bounding box center [462, 387] width 665 height 774
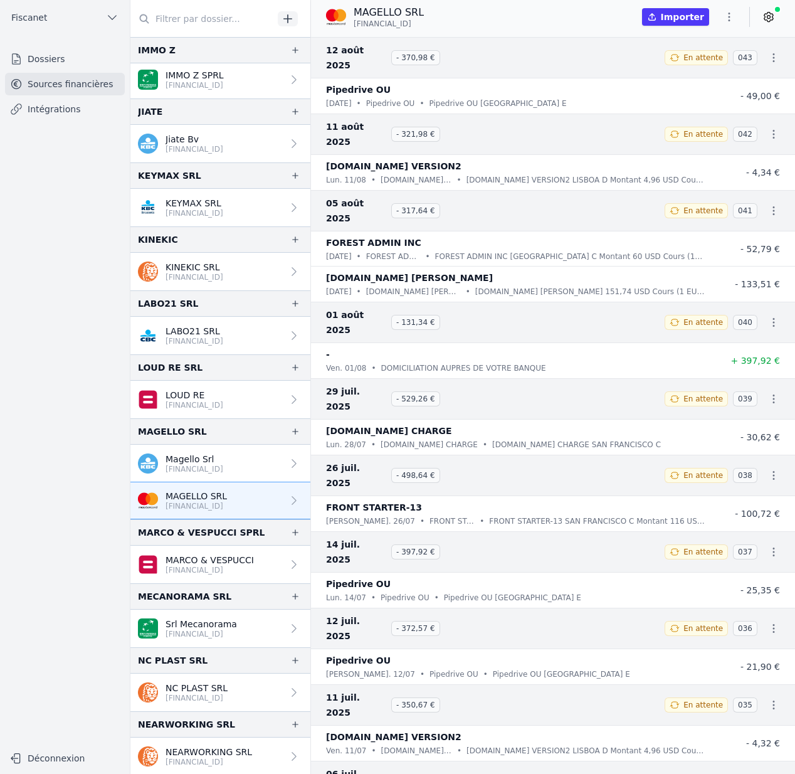
click at [384, 591] on p "Pipedrive OU" at bounding box center [405, 597] width 49 height 13
drag, startPoint x: 379, startPoint y: 494, endPoint x: 422, endPoint y: 491, distance: 42.8
click at [422, 591] on p "Pipedrive OU" at bounding box center [405, 597] width 49 height 13
click at [725, 31] on div "MAGELLO SRL BE12 7337 4950 5892 Importer" at bounding box center [553, 19] width 484 height 38
click at [729, 15] on icon "button" at bounding box center [729, 17] width 13 height 13
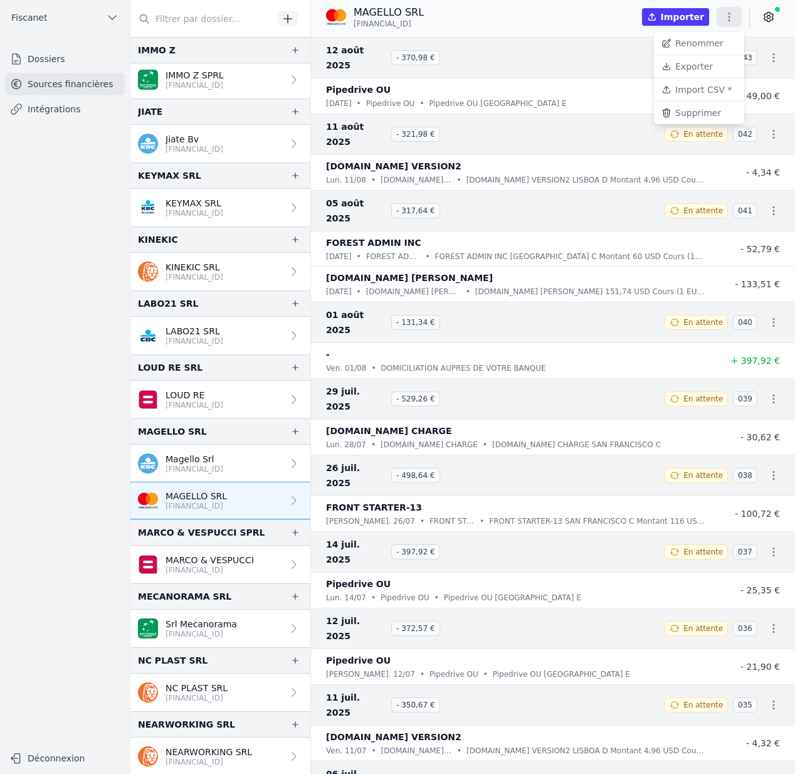
click at [690, 90] on button "Import CSV *" at bounding box center [699, 89] width 90 height 23
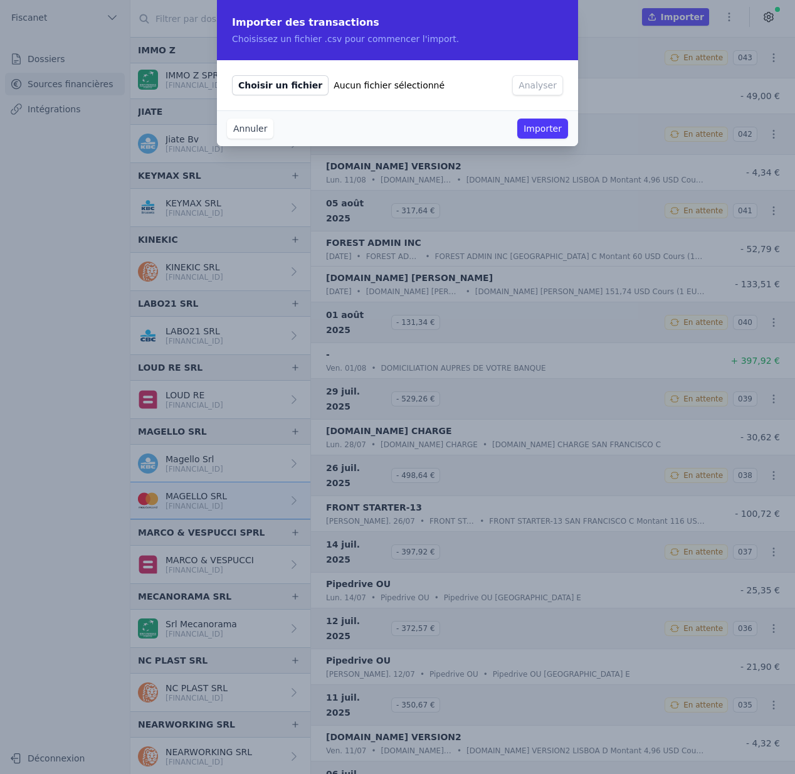
click at [269, 130] on button "Annuler" at bounding box center [250, 129] width 46 height 20
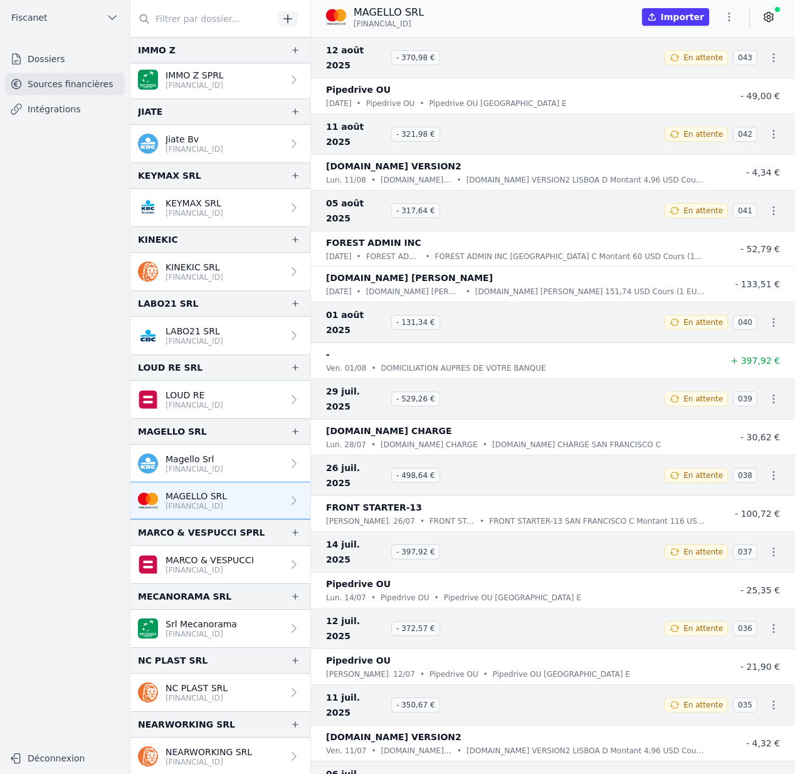
click at [694, 18] on button "Importer" at bounding box center [675, 17] width 67 height 18
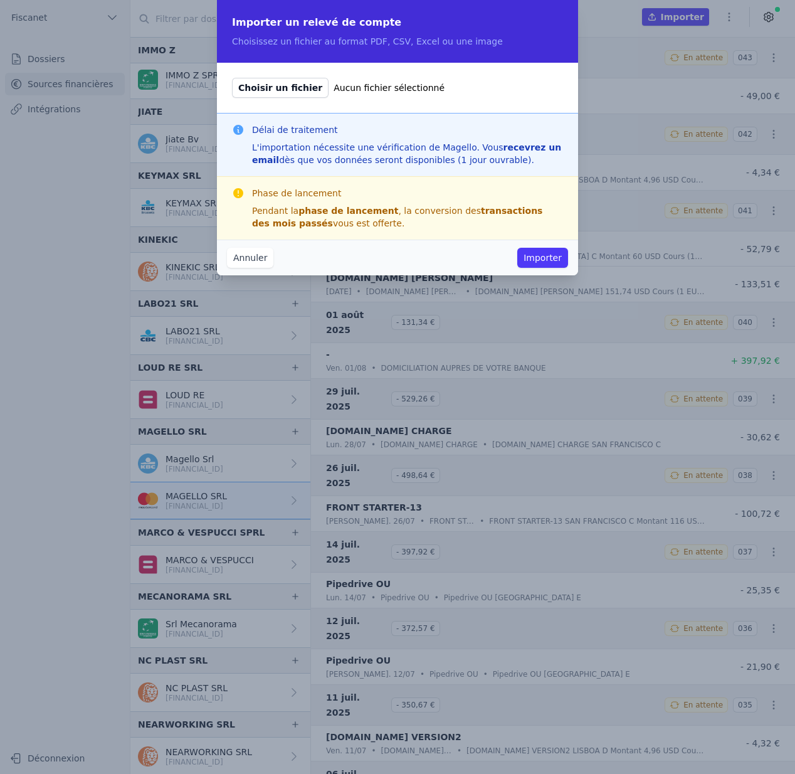
click at [260, 255] on button "Annuler" at bounding box center [250, 258] width 46 height 20
